Goal: Task Accomplishment & Management: Use online tool/utility

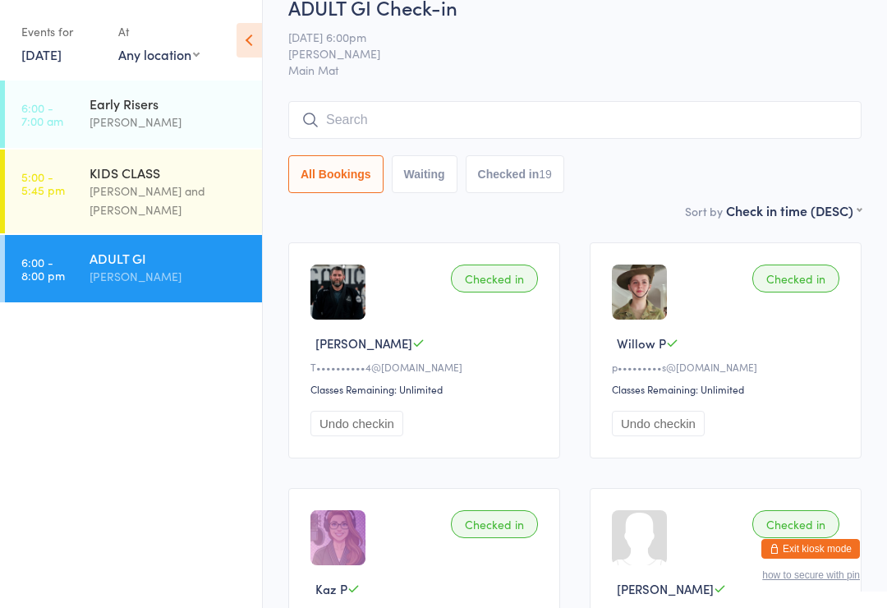
scroll to position [23, 0]
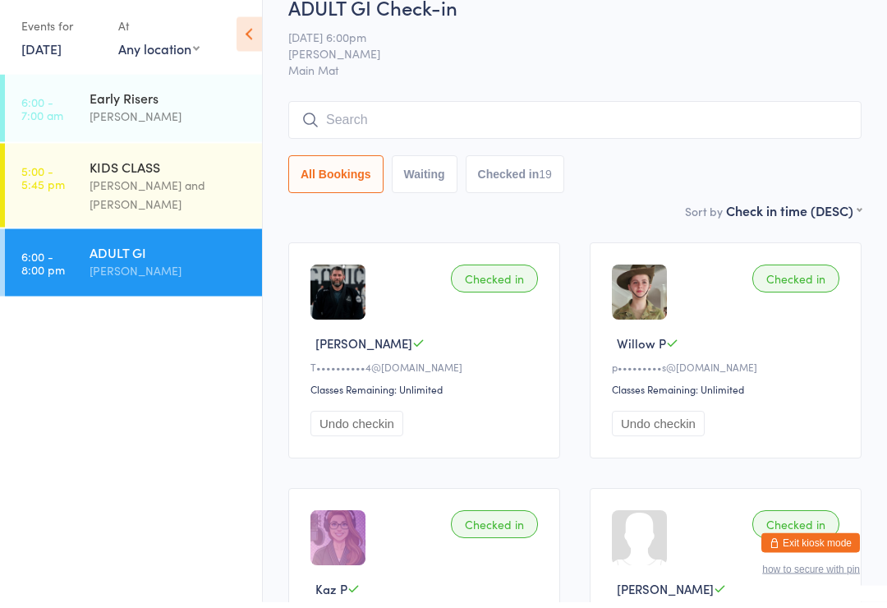
click at [57, 45] on link "[DATE]" at bounding box center [41, 54] width 40 height 18
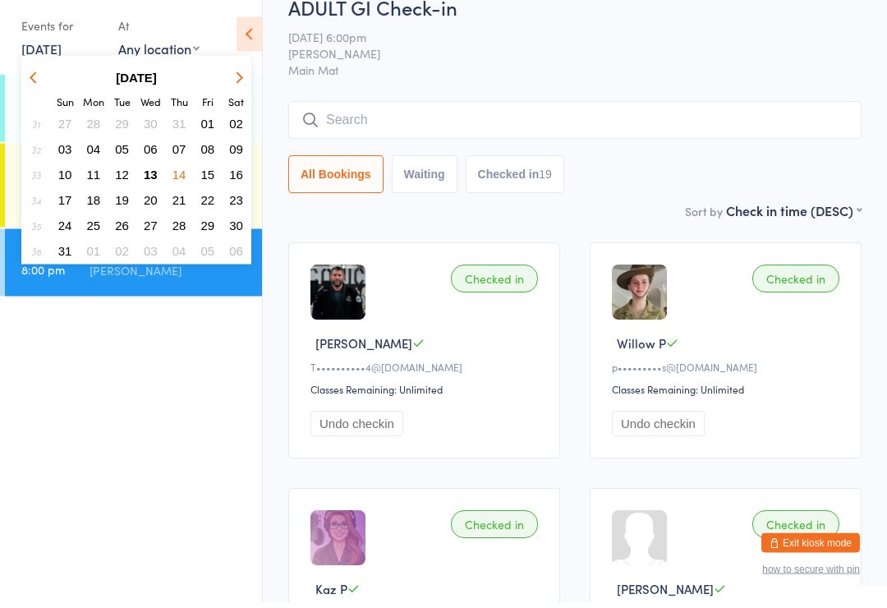
scroll to position [30, 0]
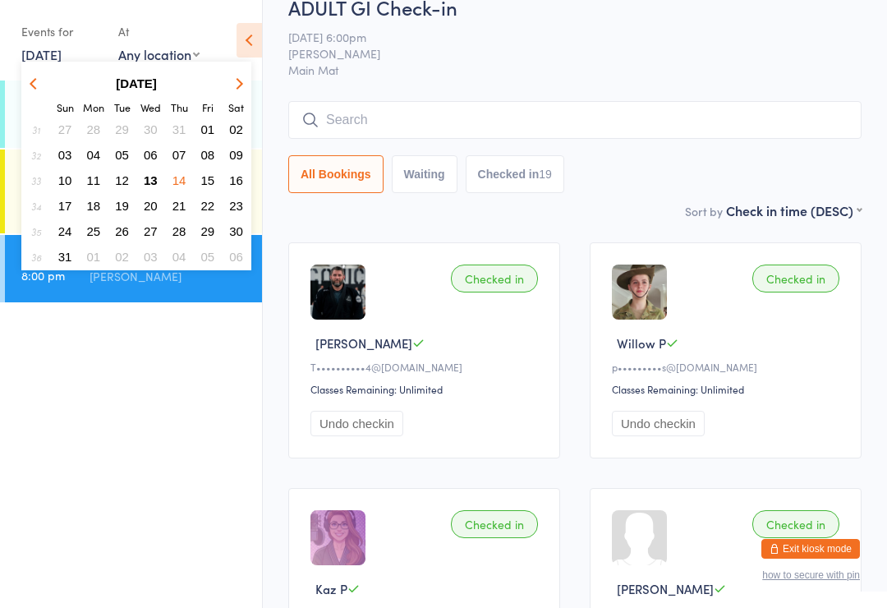
click at [210, 174] on span "15" at bounding box center [208, 180] width 14 height 14
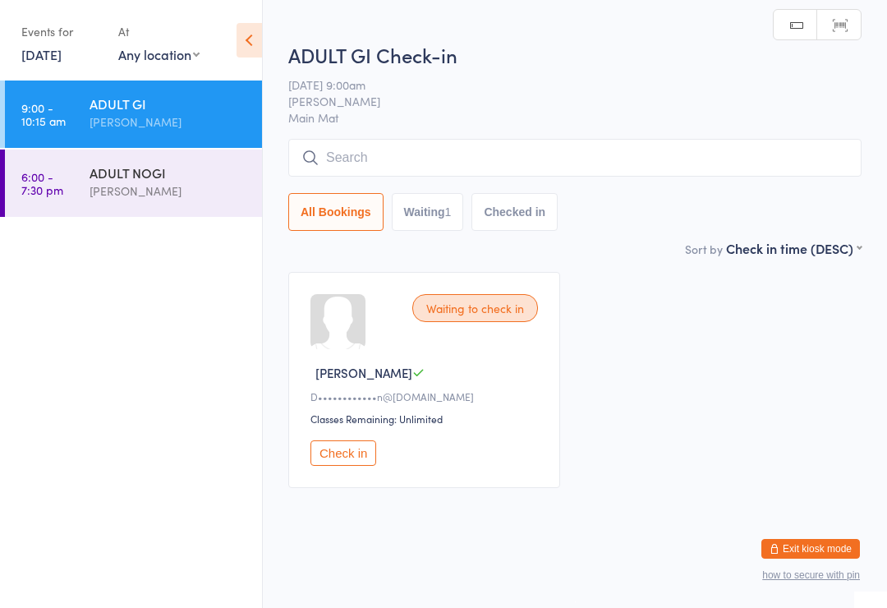
click at [397, 140] on input "search" at bounding box center [574, 158] width 573 height 38
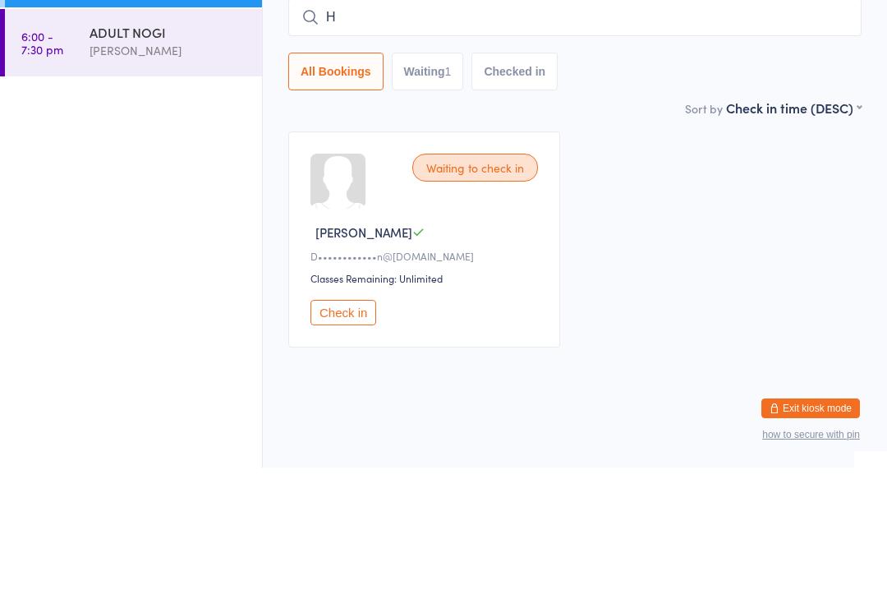
scroll to position [15, 0]
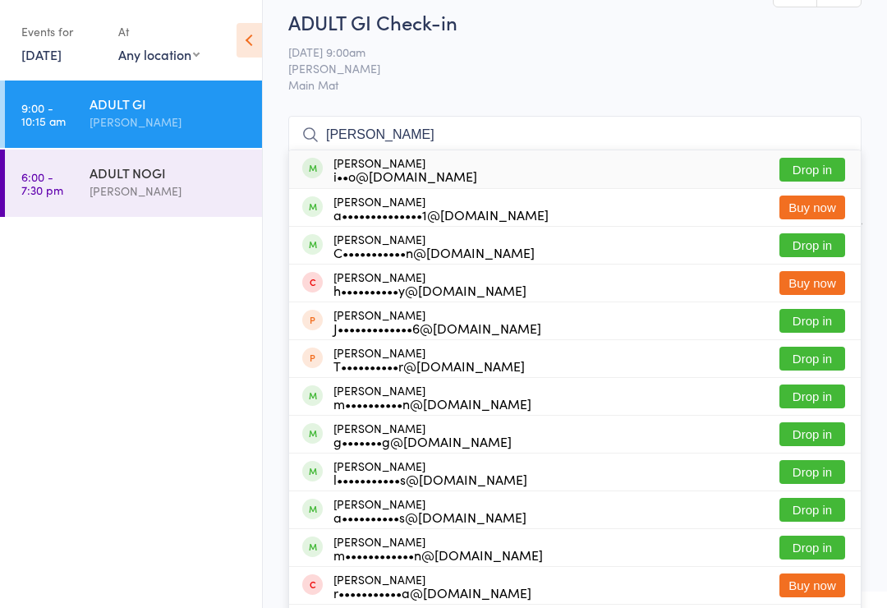
type input "[PERSON_NAME]"
click at [800, 244] on button "Drop in" at bounding box center [813, 245] width 66 height 24
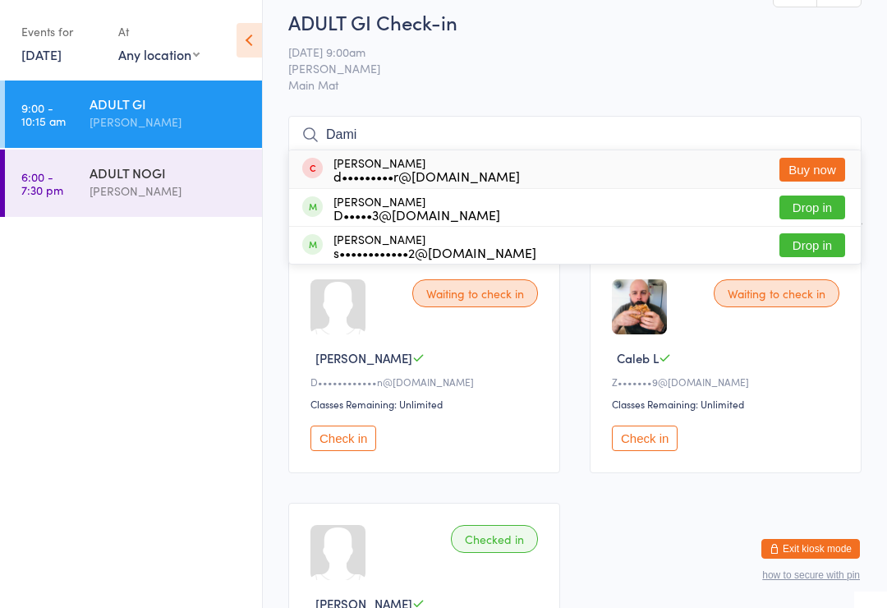
type input "Dami"
click at [794, 204] on button "Drop in" at bounding box center [813, 207] width 66 height 24
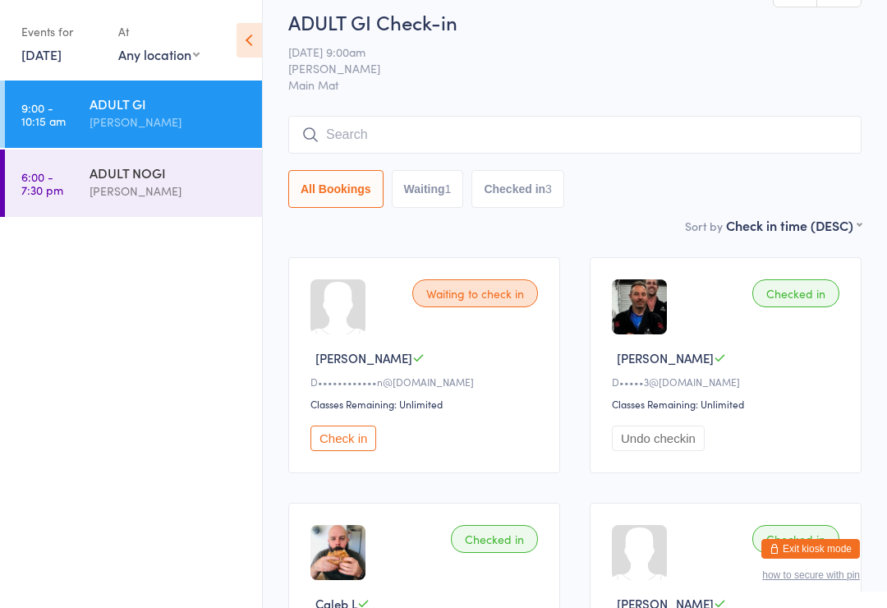
click at [352, 438] on button "Check in" at bounding box center [343, 437] width 66 height 25
click at [514, 126] on input "search" at bounding box center [574, 135] width 573 height 38
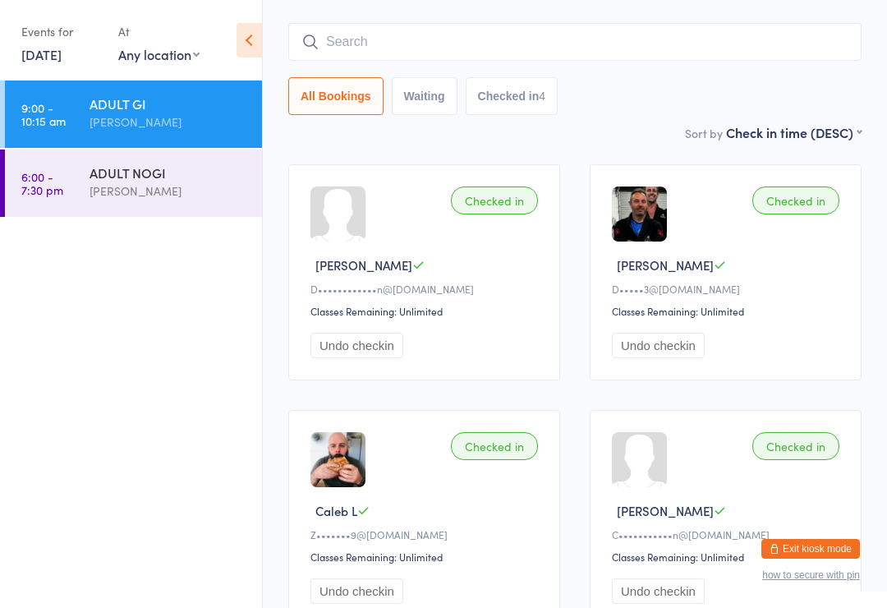
scroll to position [132, 0]
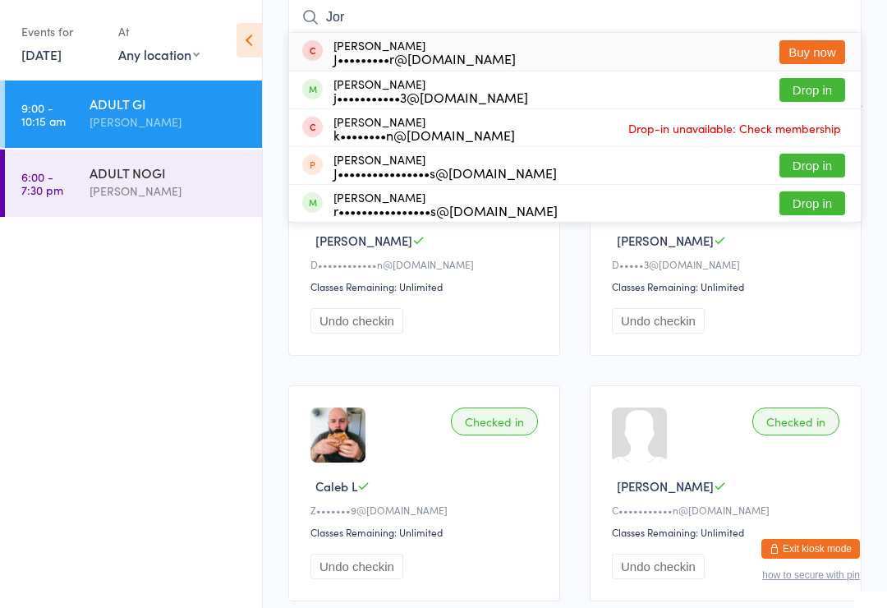
type input "Jor"
click at [826, 92] on button "Drop in" at bounding box center [813, 90] width 66 height 24
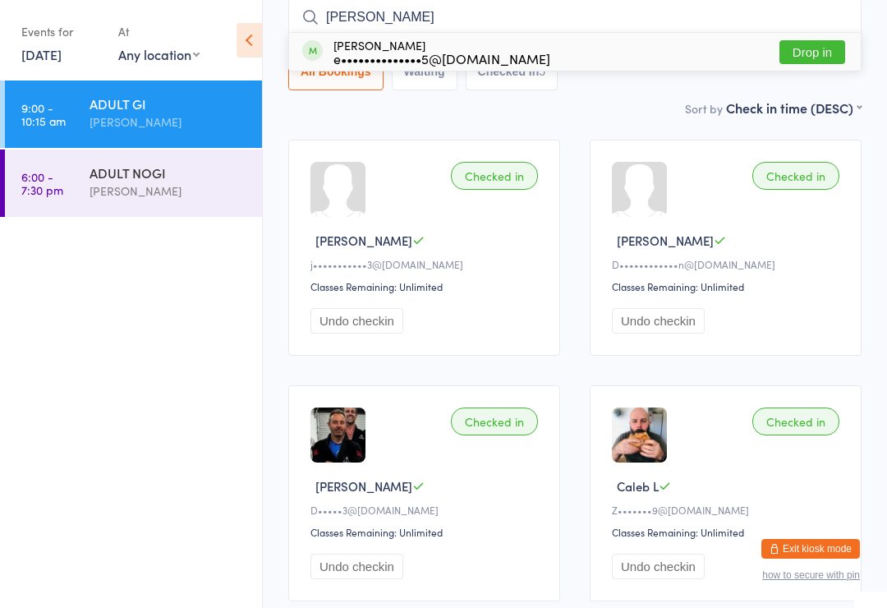
type input "[PERSON_NAME]"
click at [828, 42] on button "Drop in" at bounding box center [813, 52] width 66 height 24
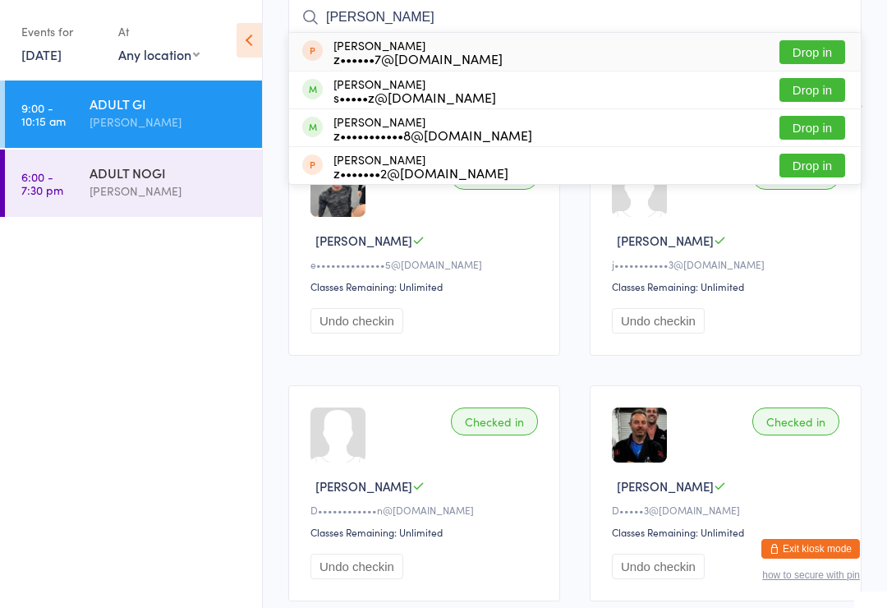
type input "[PERSON_NAME]"
click at [826, 85] on button "Drop in" at bounding box center [813, 90] width 66 height 24
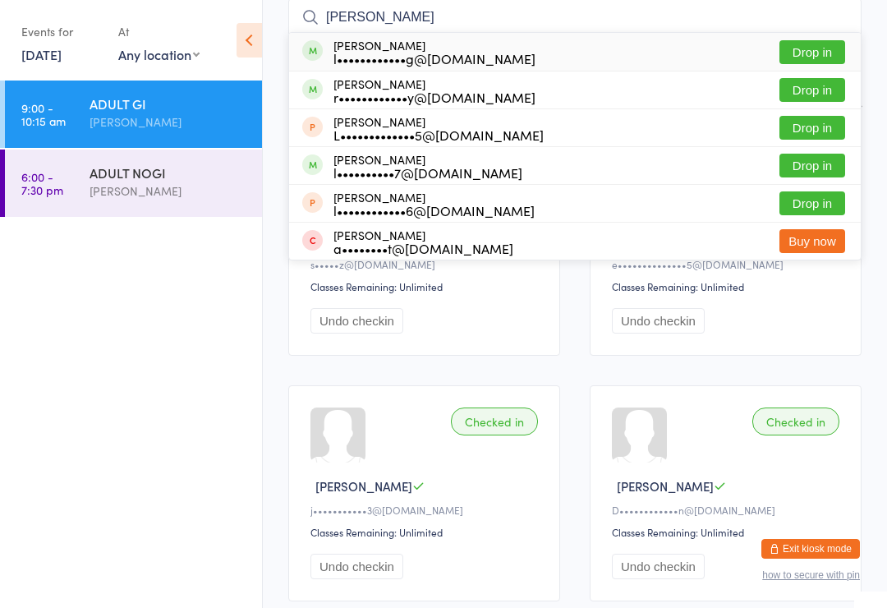
type input "[PERSON_NAME]"
click at [798, 170] on button "Drop in" at bounding box center [813, 166] width 66 height 24
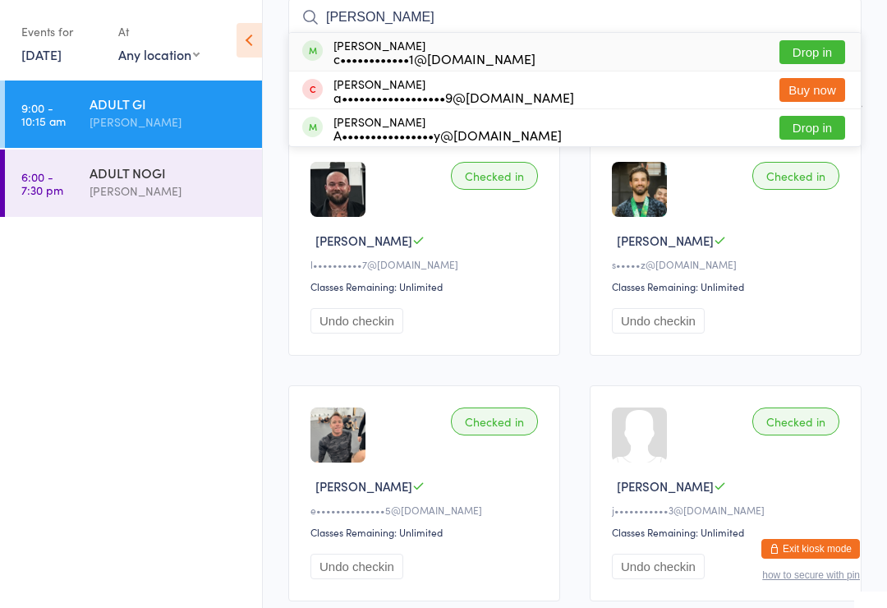
type input "[PERSON_NAME]"
click at [830, 139] on button "Drop in" at bounding box center [813, 128] width 66 height 24
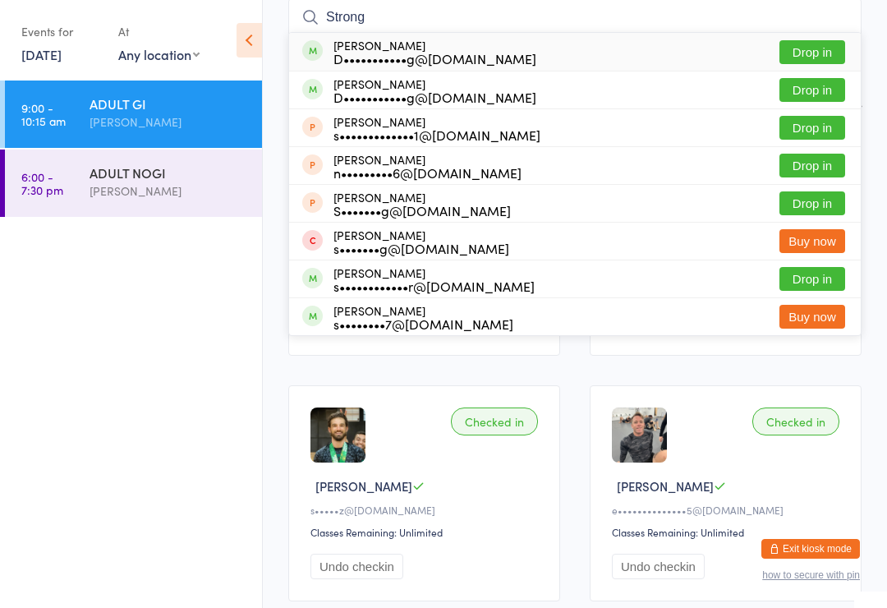
type input "Strong"
click at [823, 93] on button "Drop in" at bounding box center [813, 90] width 66 height 24
